Goal: Information Seeking & Learning: Learn about a topic

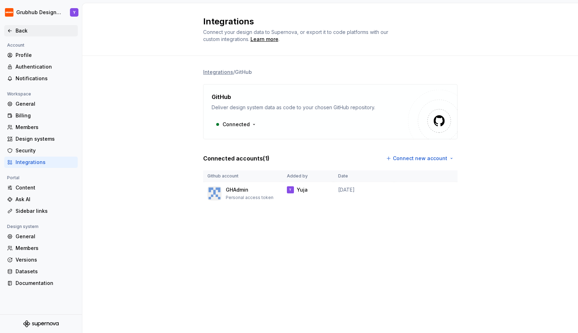
click at [16, 28] on div "Back" at bounding box center [45, 30] width 59 height 7
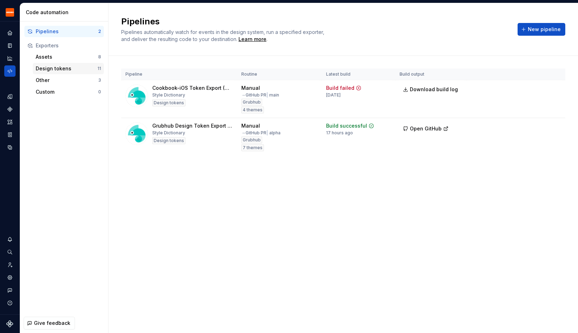
click at [49, 70] on div "Design tokens" at bounding box center [67, 68] width 62 height 7
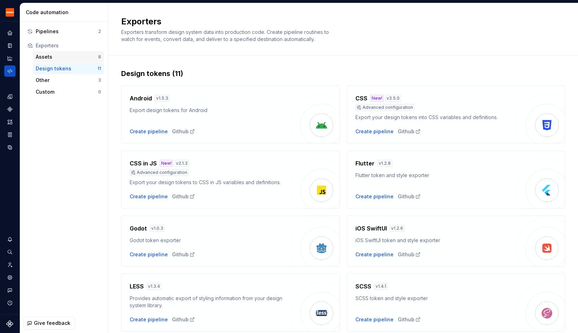
click at [50, 59] on div "Assets" at bounding box center [67, 56] width 63 height 7
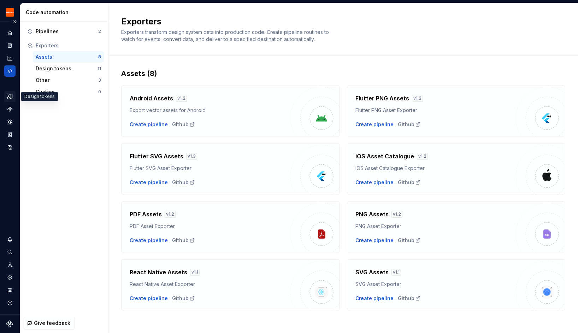
click at [11, 97] on icon "Design tokens" at bounding box center [11, 96] width 2 height 5
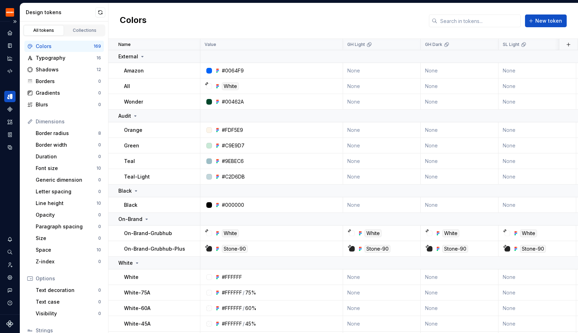
click at [57, 45] on div "Colors" at bounding box center [65, 46] width 58 height 7
click at [567, 41] on button "button" at bounding box center [568, 45] width 10 height 10
click at [444, 83] on td "None" at bounding box center [460, 86] width 78 height 16
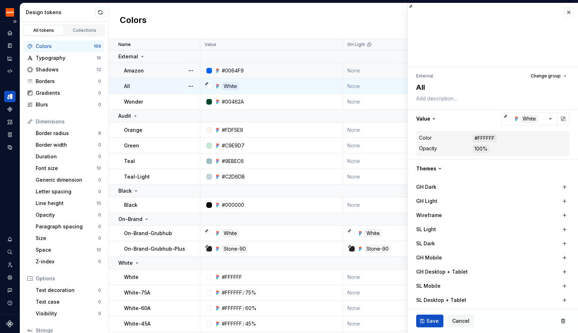
click at [344, 67] on td "None" at bounding box center [382, 71] width 78 height 16
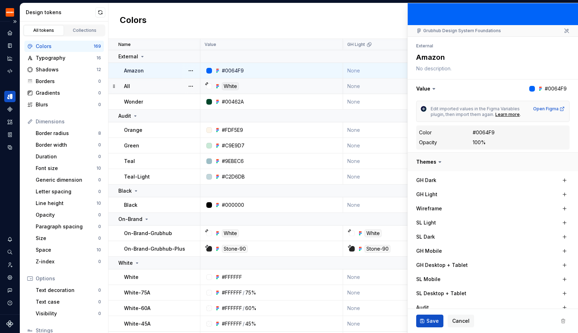
scroll to position [48, 0]
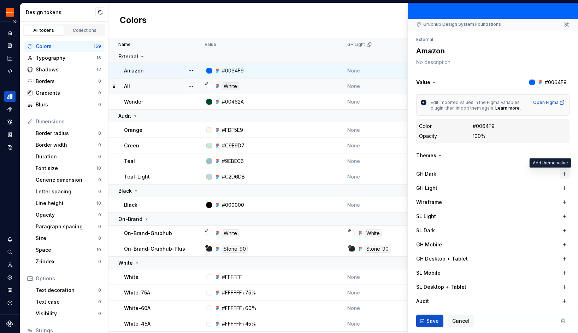
click at [564, 173] on button "button" at bounding box center [564, 174] width 10 height 10
click at [504, 152] on button "button" at bounding box center [493, 155] width 170 height 18
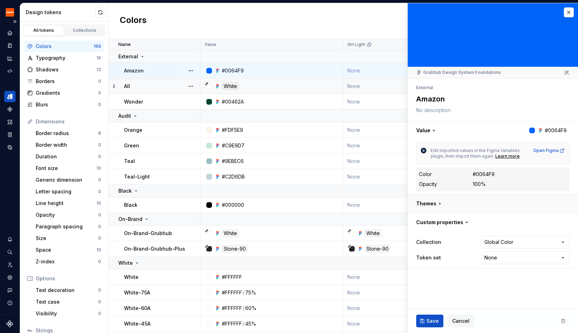
click at [489, 207] on button "button" at bounding box center [493, 203] width 170 height 18
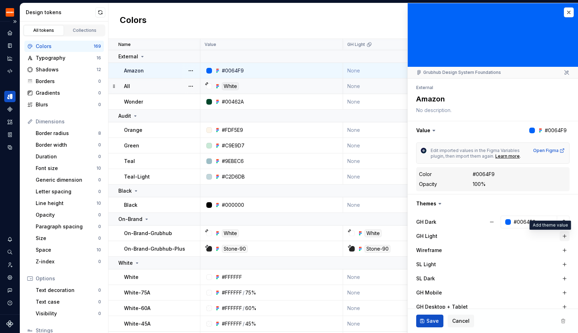
click at [564, 236] on button "button" at bounding box center [564, 236] width 10 height 10
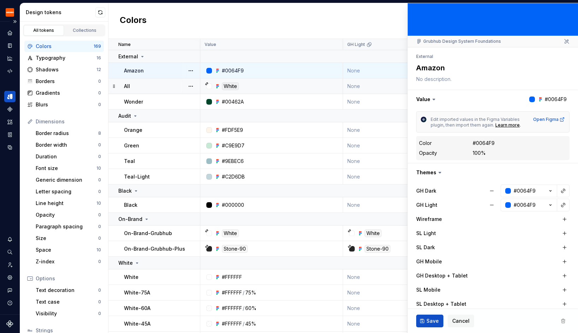
scroll to position [32, 0]
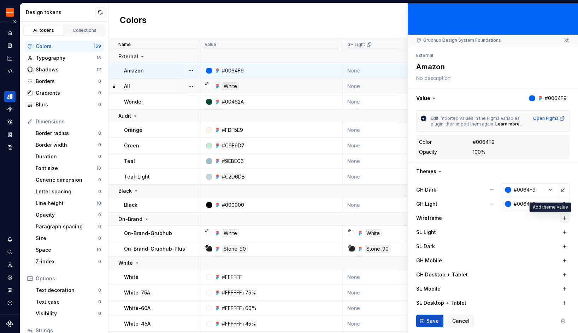
click at [564, 217] on button "button" at bounding box center [564, 218] width 10 height 10
click at [458, 319] on span "Cancel" at bounding box center [460, 320] width 17 height 7
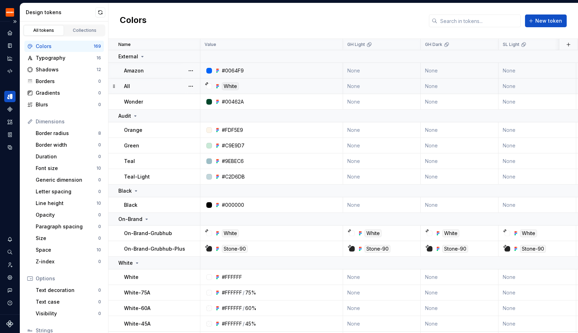
click at [289, 72] on div "#0064F9" at bounding box center [273, 70] width 137 height 7
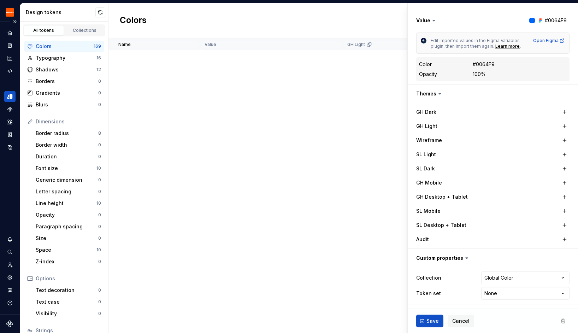
scroll to position [600, 0]
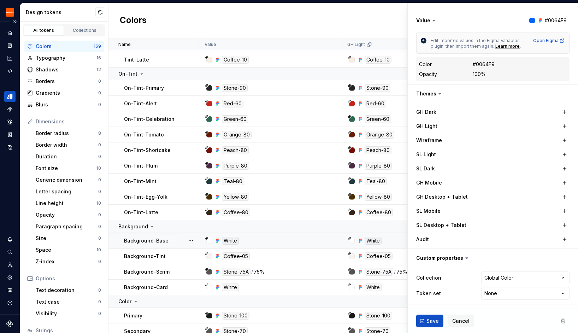
click at [258, 238] on div "White" at bounding box center [273, 241] width 137 height 8
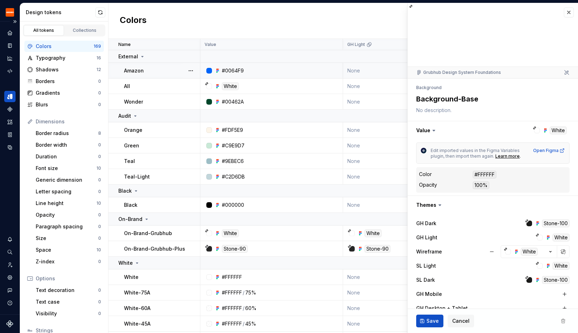
click at [263, 72] on div "#0064F9" at bounding box center [273, 70] width 137 height 7
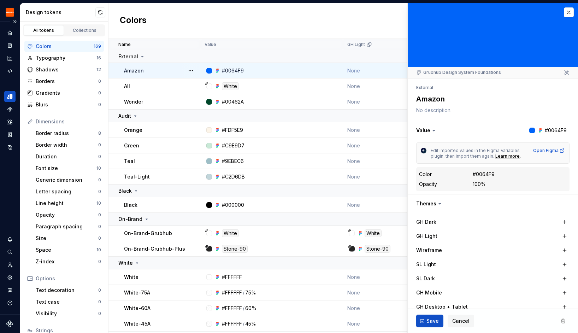
type textarea "*"
